Goal: Navigation & Orientation: Understand site structure

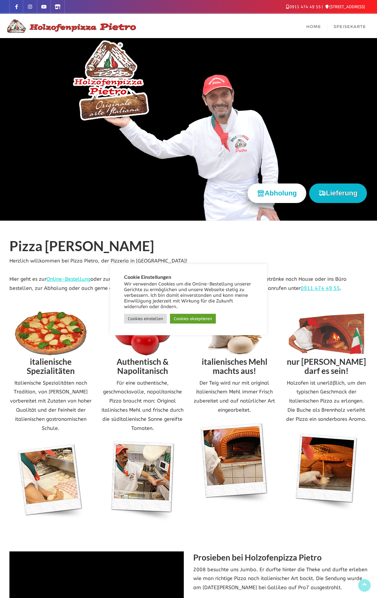
scroll to position [874, 0]
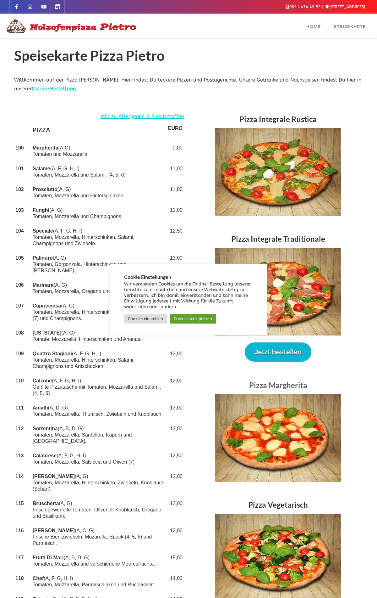
scroll to position [1104, 0]
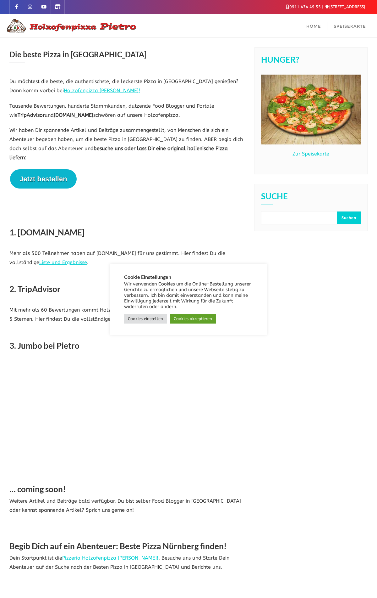
scroll to position [105, 0]
